Goal: Navigation & Orientation: Find specific page/section

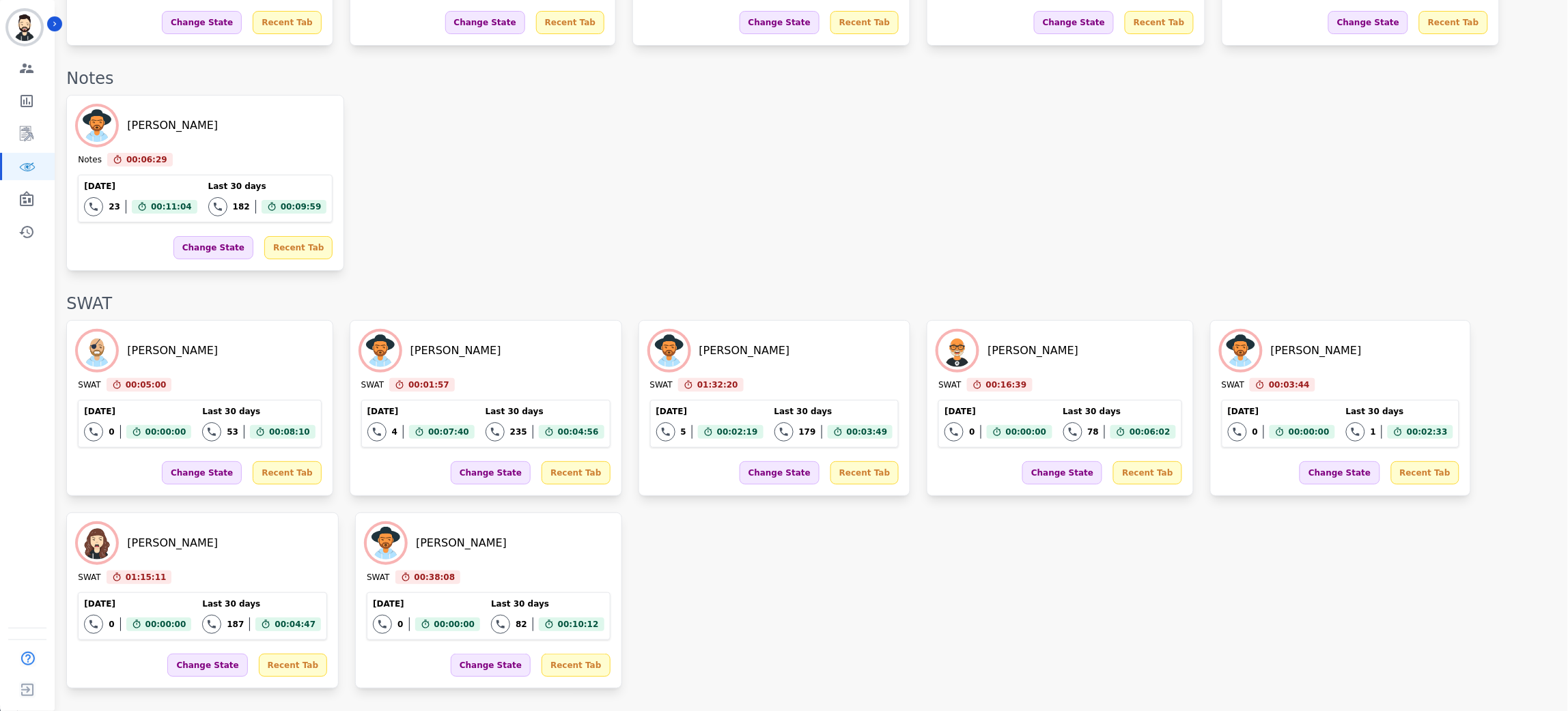
scroll to position [1704, 0]
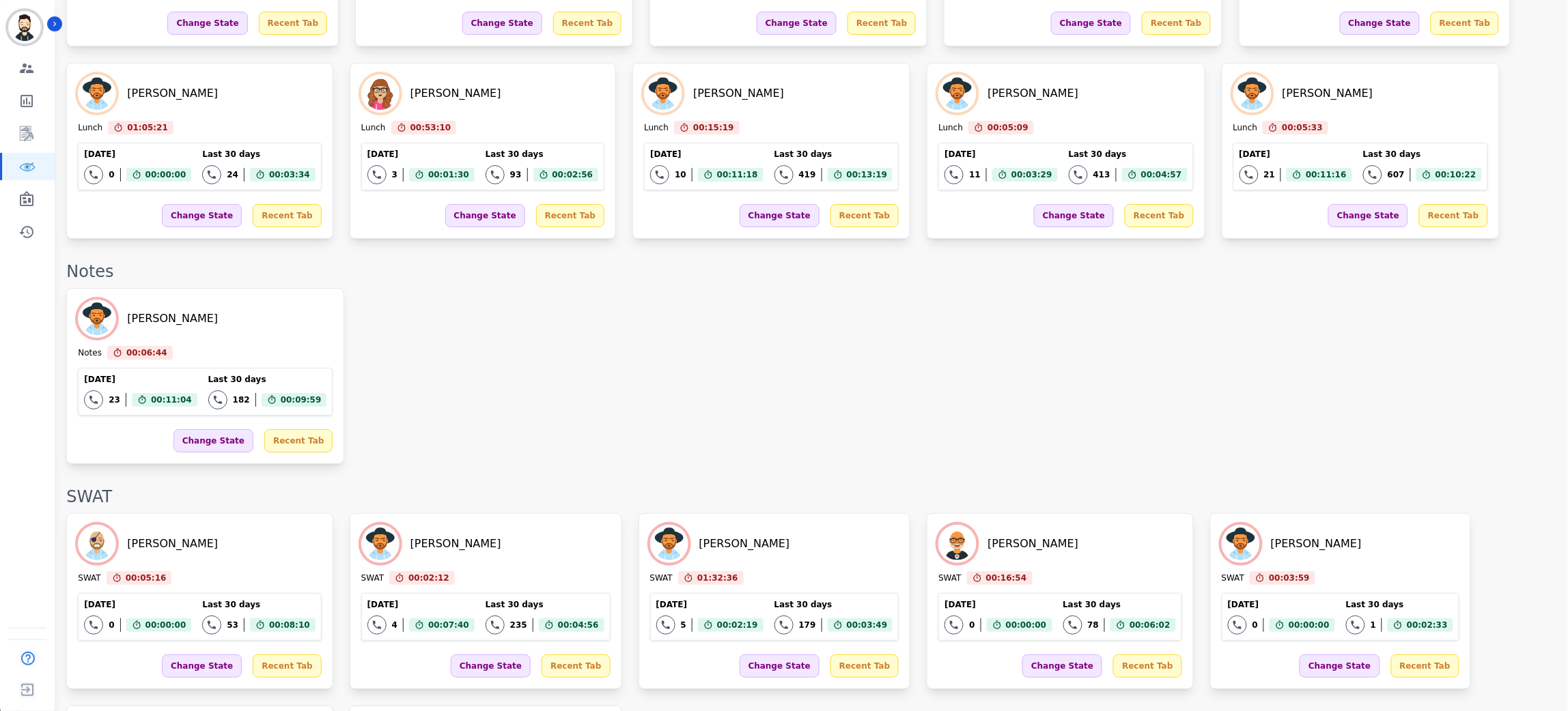
click at [466, 347] on div "Mimi Blank Notes 00:06:44 Current State: Notes Today 23 Total interactions coun…" at bounding box center [809, 375] width 1488 height 176
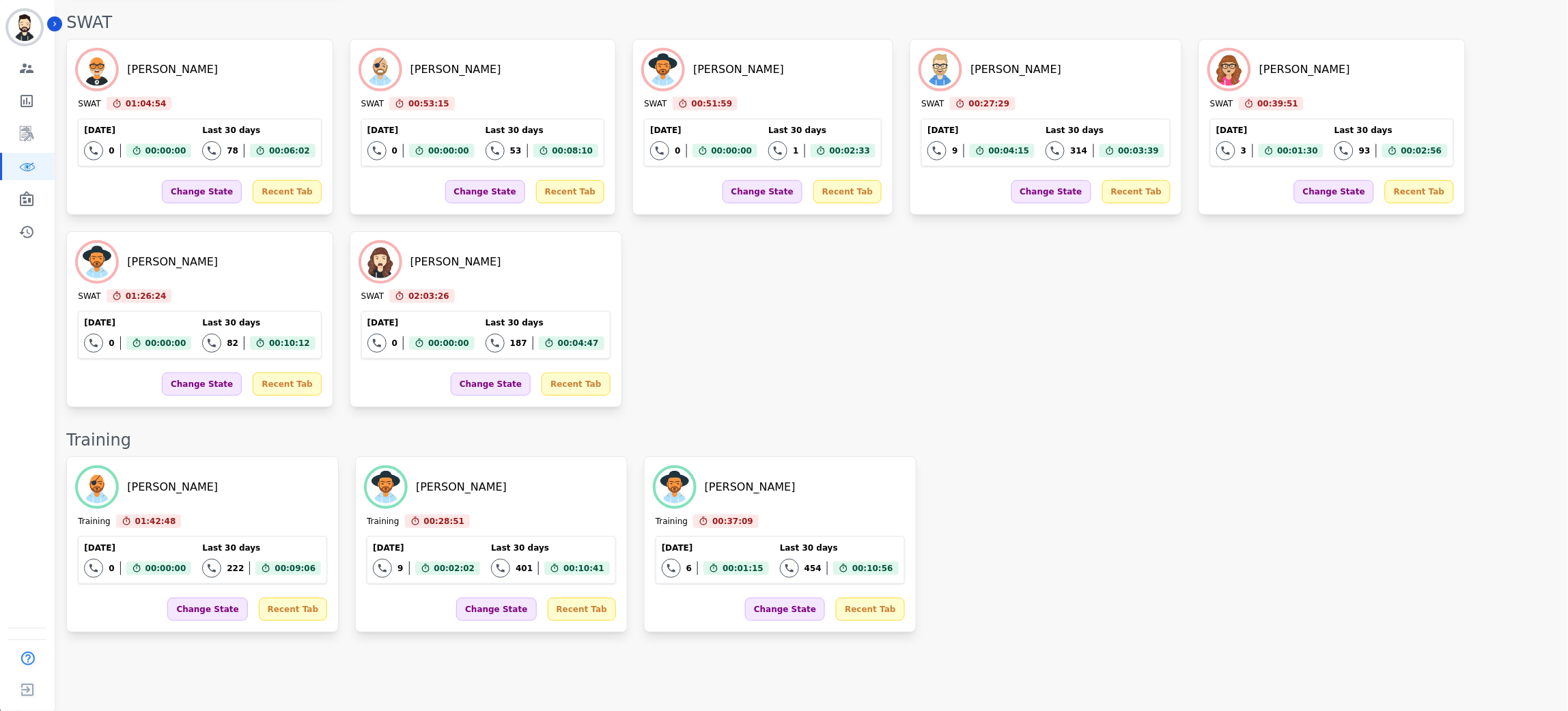
scroll to position [1907, 0]
